Goal: Task Accomplishment & Management: Use online tool/utility

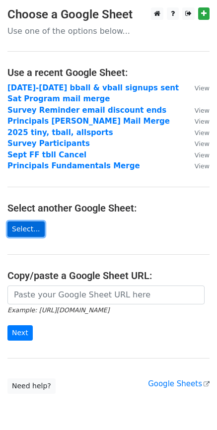
click at [32, 231] on link "Select..." at bounding box center [25, 229] width 37 height 15
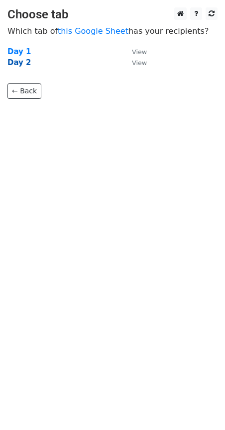
click at [15, 65] on strong "Day 2" at bounding box center [19, 62] width 24 height 9
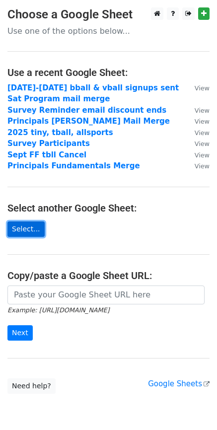
click at [29, 228] on link "Select..." at bounding box center [25, 229] width 37 height 15
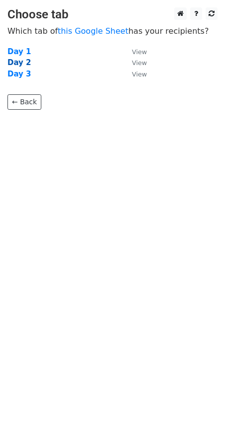
click at [19, 63] on strong "Day 2" at bounding box center [19, 62] width 24 height 9
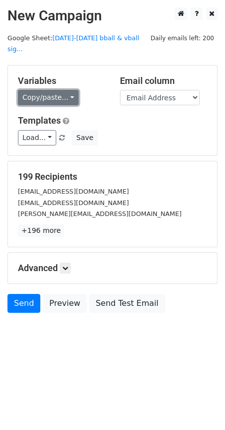
click at [43, 90] on link "Copy/paste..." at bounding box center [48, 97] width 61 height 15
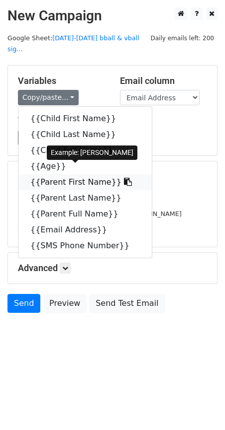
click at [69, 175] on link "{{Parent First Name}}" at bounding box center [84, 182] width 133 height 16
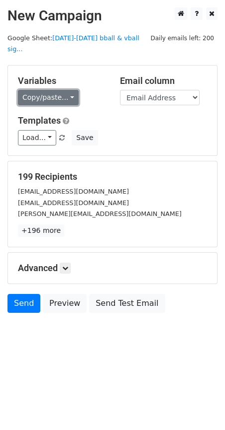
click at [66, 90] on link "Copy/paste..." at bounding box center [48, 97] width 61 height 15
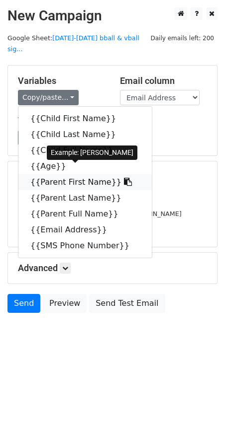
click at [64, 174] on link "{{Parent First Name}}" at bounding box center [84, 182] width 133 height 16
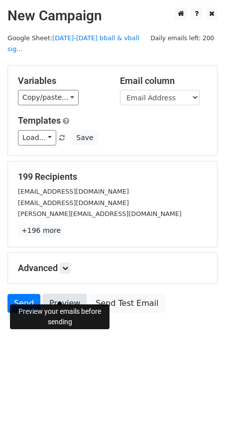
click at [70, 294] on link "Preview" at bounding box center [65, 303] width 44 height 19
click at [63, 294] on link "Preview" at bounding box center [65, 303] width 44 height 19
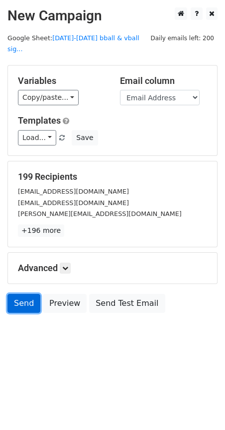
click at [23, 294] on link "Send" at bounding box center [23, 303] width 33 height 19
